Goal: Task Accomplishment & Management: Use online tool/utility

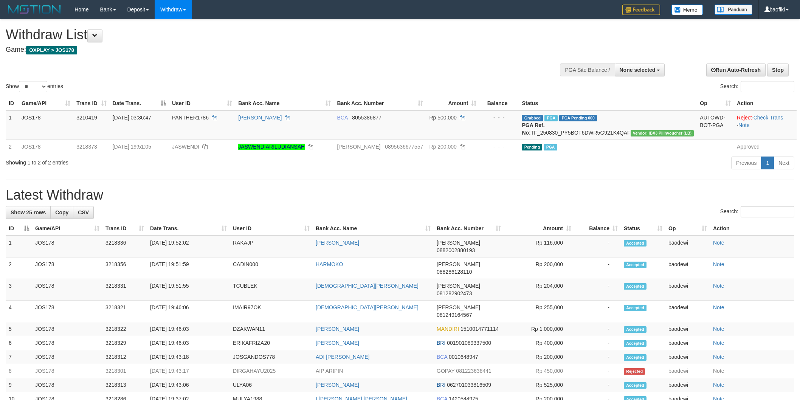
select select
select select "**"
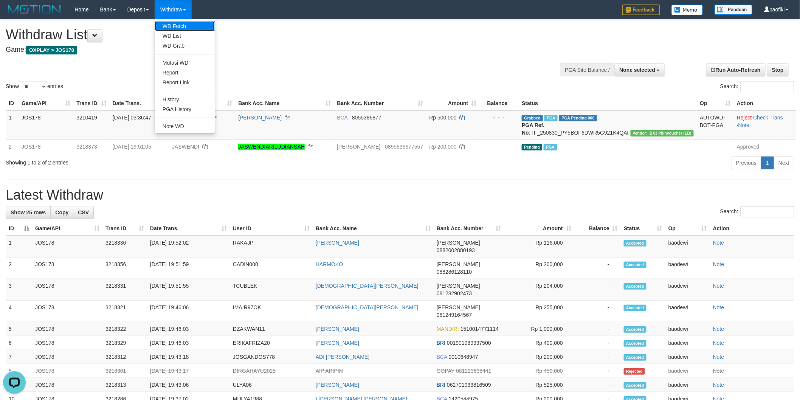
click at [181, 26] on link "WD Fetch" at bounding box center [185, 26] width 60 height 10
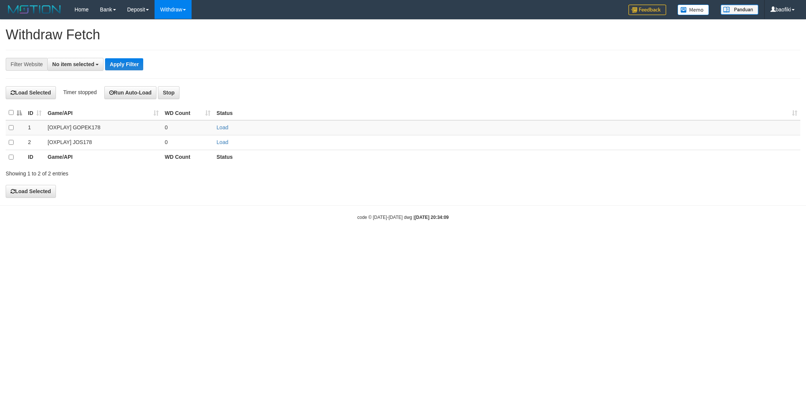
select select
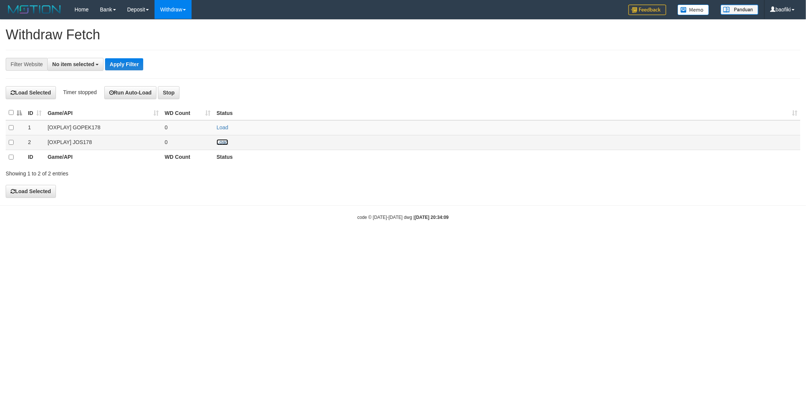
click at [222, 144] on link "Load" at bounding box center [223, 142] width 12 height 6
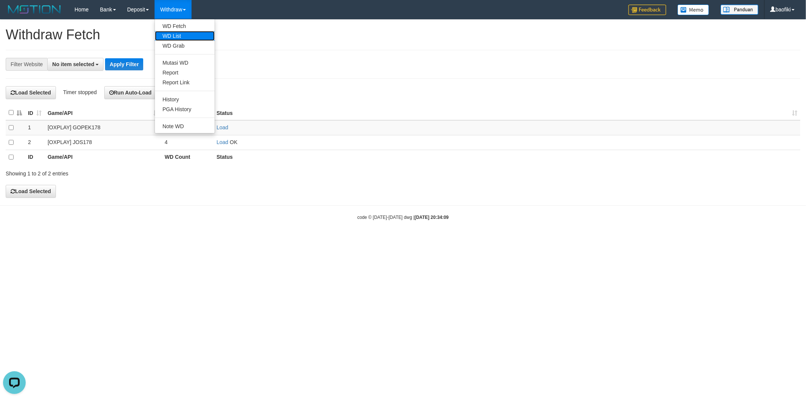
click at [178, 35] on link "WD List" at bounding box center [185, 36] width 60 height 10
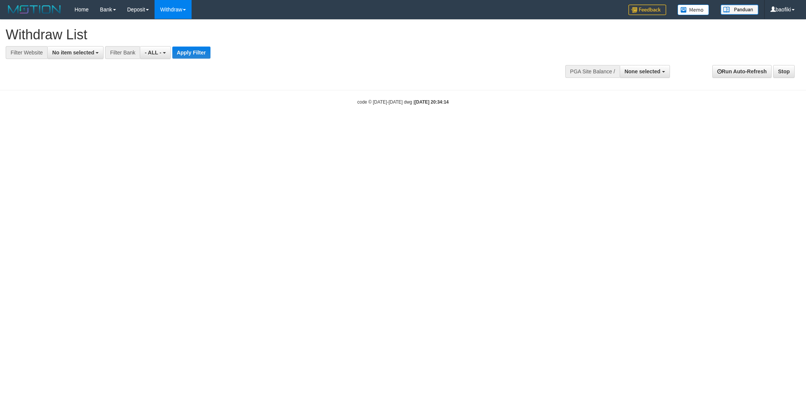
select select
click at [82, 54] on span "No item selected" at bounding box center [73, 53] width 42 height 6
click at [74, 118] on label "[OXPLAY] JOS178" at bounding box center [80, 113] width 64 height 11
select select "****"
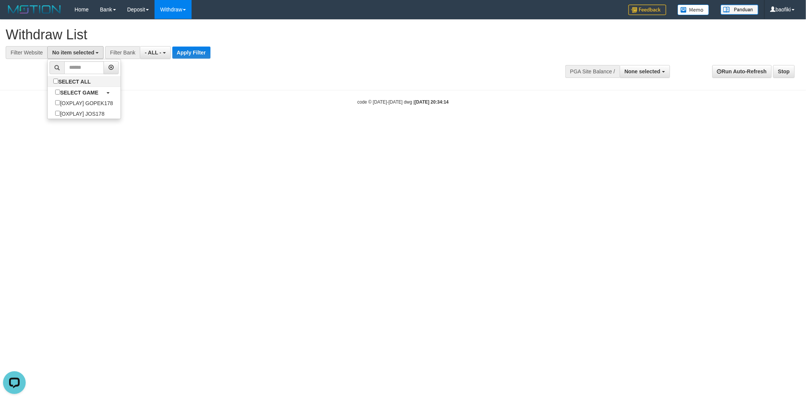
scroll to position [13, 0]
click at [205, 48] on button "Apply Filter" at bounding box center [195, 52] width 38 height 12
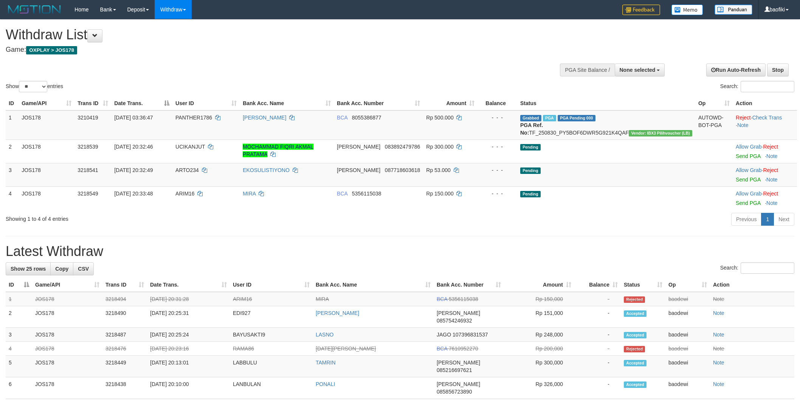
select select
select select "**"
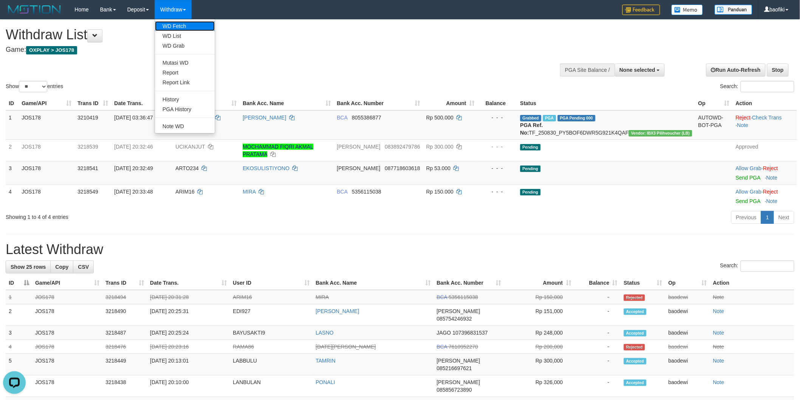
click at [178, 28] on link "WD Fetch" at bounding box center [185, 26] width 60 height 10
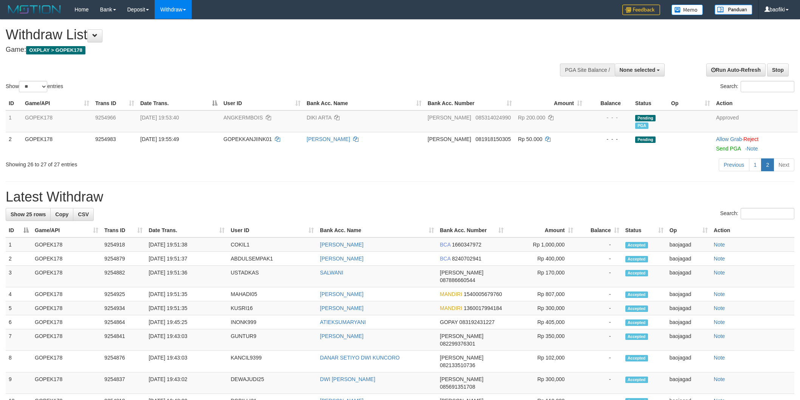
select select
select select "**"
click at [754, 160] on link "1" at bounding box center [755, 164] width 13 height 13
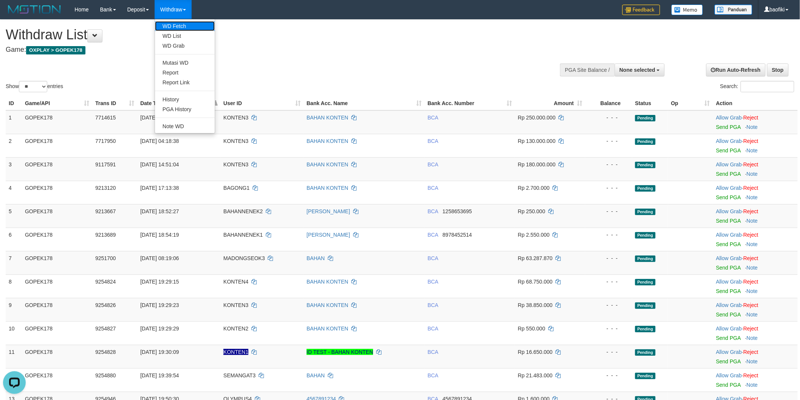
click at [183, 21] on link "WD Fetch" at bounding box center [185, 26] width 60 height 10
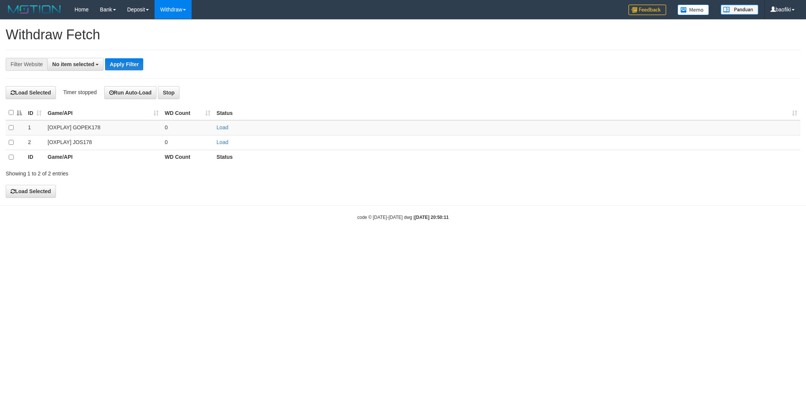
select select
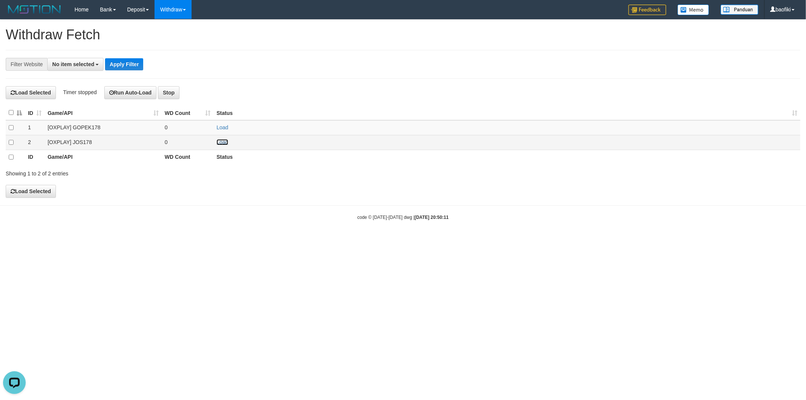
click at [221, 140] on link "Load" at bounding box center [223, 142] width 12 height 6
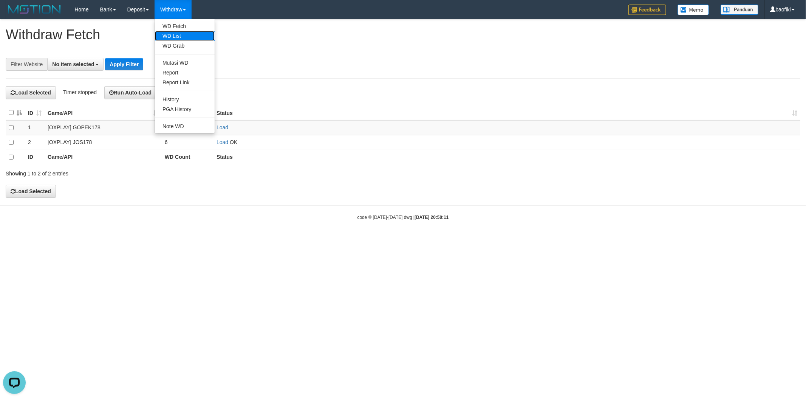
click at [180, 33] on link "WD List" at bounding box center [185, 36] width 60 height 10
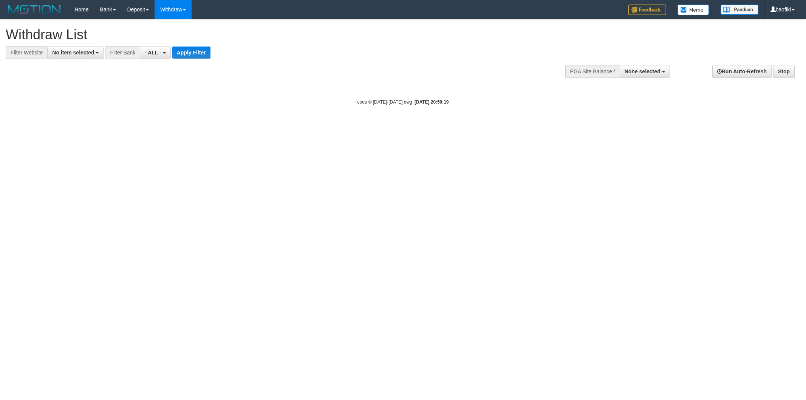
select select
click at [80, 53] on span "No item selected" at bounding box center [73, 53] width 42 height 6
click at [92, 116] on label "[OXPLAY] JOS178" at bounding box center [80, 113] width 64 height 11
select select "****"
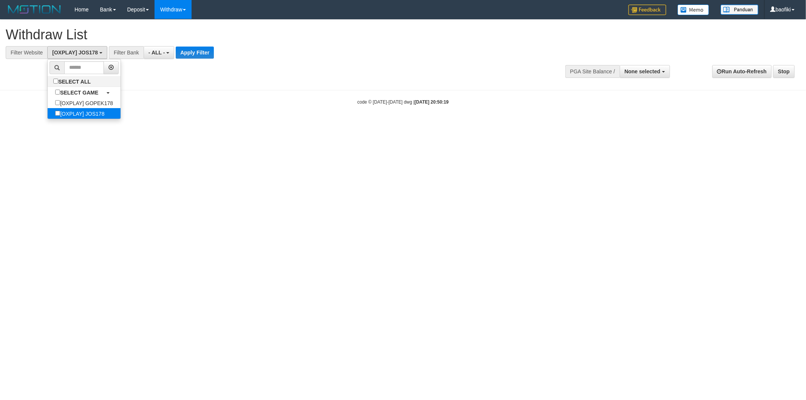
scroll to position [13, 0]
click at [197, 51] on button "Apply Filter" at bounding box center [195, 52] width 38 height 12
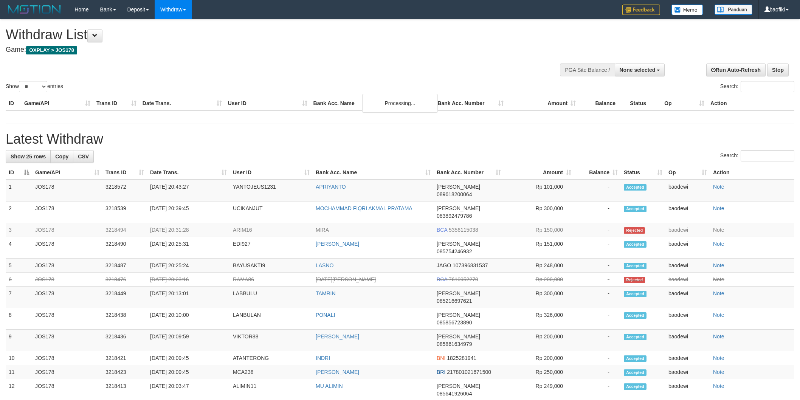
select select
select select "**"
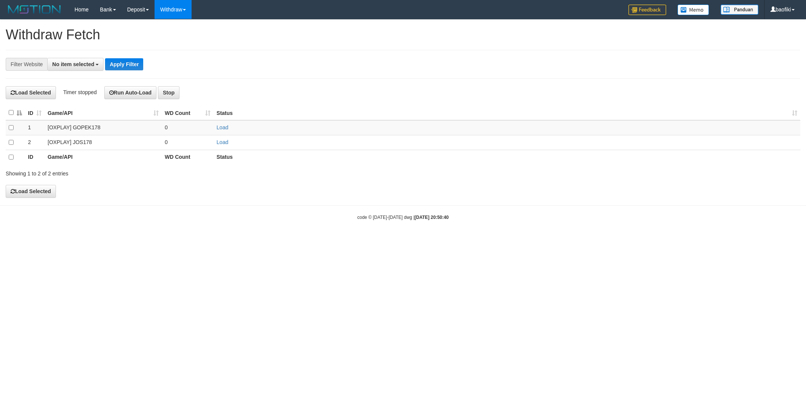
select select
click at [222, 128] on link "Load" at bounding box center [223, 127] width 12 height 6
click at [182, 36] on link "WD List" at bounding box center [185, 36] width 60 height 10
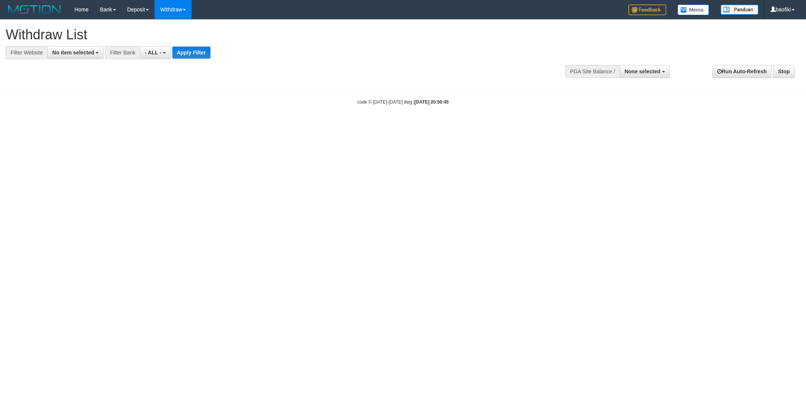
select select
click at [70, 53] on span "No item selected" at bounding box center [73, 53] width 42 height 6
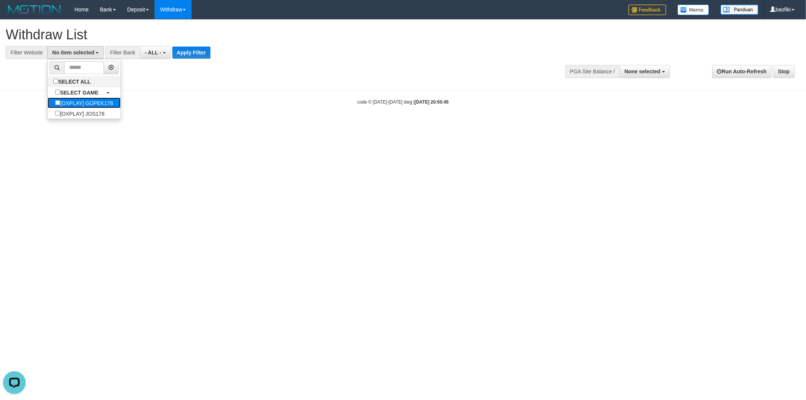
click at [95, 108] on label "[OXPLAY] GOPEK178" at bounding box center [84, 103] width 73 height 11
select select "***"
click at [216, 51] on button "Apply Filter" at bounding box center [203, 52] width 38 height 12
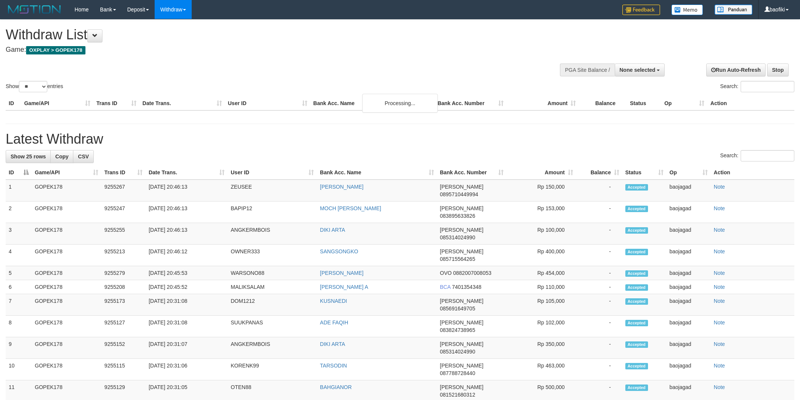
select select
select select "**"
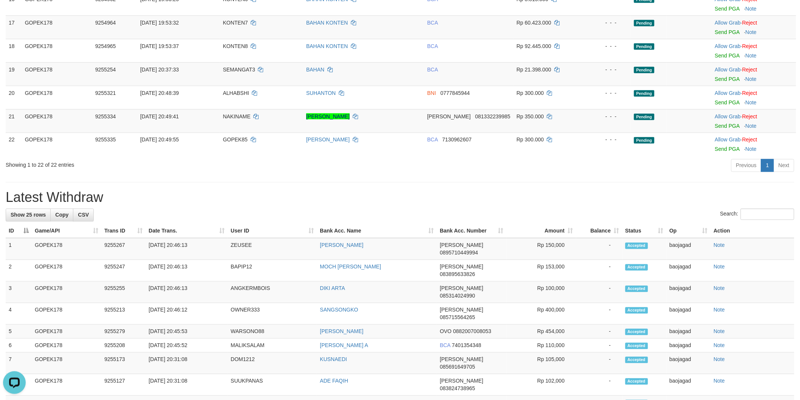
scroll to position [336, 0]
